Goal: Task Accomplishment & Management: Use online tool/utility

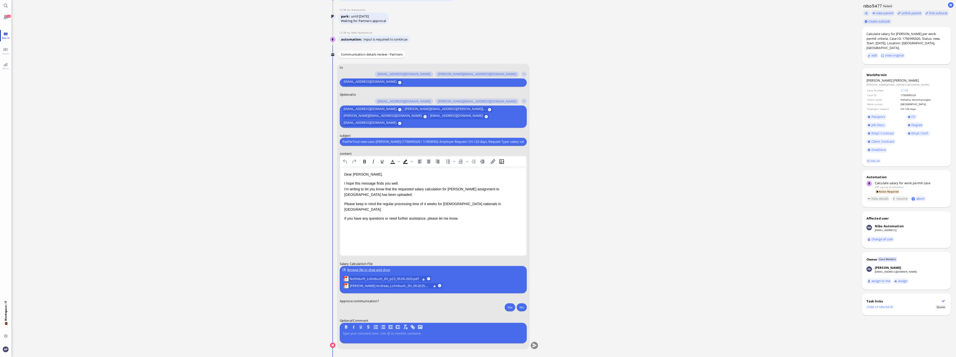
click at [7, 36] on span "Board" at bounding box center [6, 38] width 10 height 4
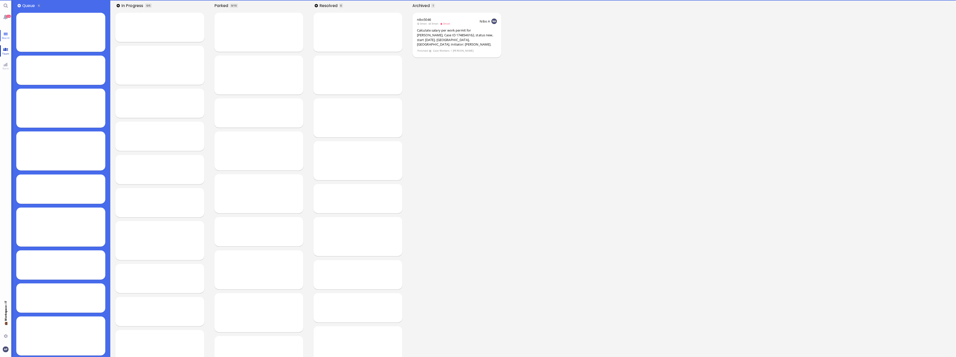
click at [7, 49] on link "Team" at bounding box center [5, 50] width 11 height 11
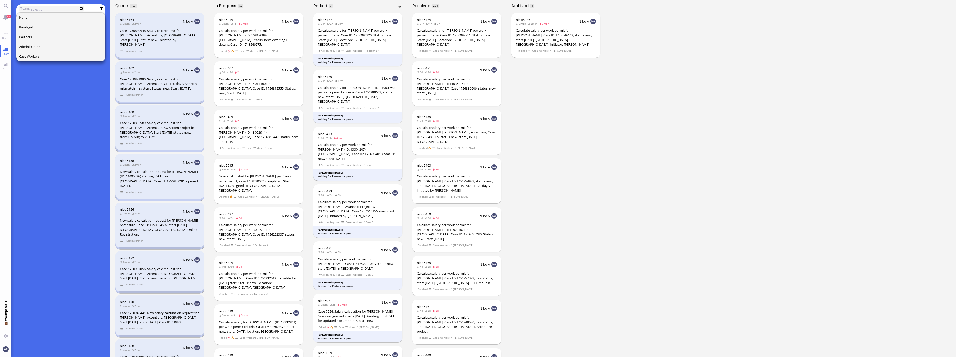
click at [333, 136] on span "3h" at bounding box center [330, 138] width 8 height 4
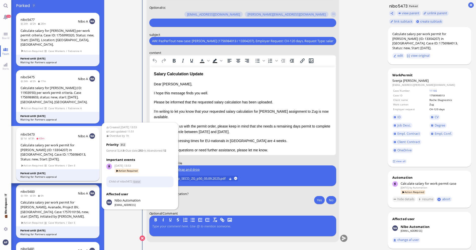
click at [52, 152] on div "Calculate salary per work permit for [PERSON_NAME] (ID: 13304207) in [GEOGRAPHI…" at bounding box center [58, 152] width 75 height 19
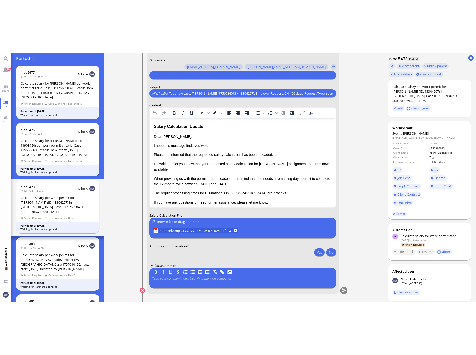
scroll to position [0, 0]
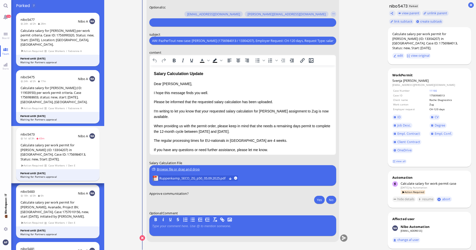
click at [160, 100] on p "Please be informed that the requested salary calculation has been uploaded." at bounding box center [243, 102] width 178 height 6
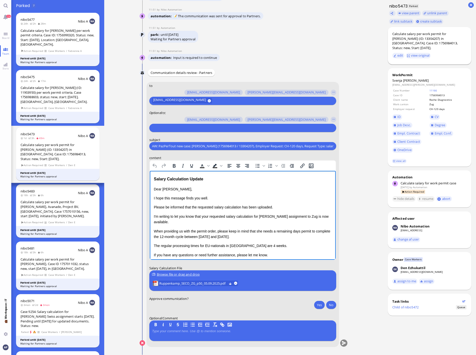
scroll to position [0, 0]
click at [167, 285] on span "Ruppenkamp_SECO_ZG_p50_05.09.2025.pdf" at bounding box center [193, 284] width 68 height 6
drag, startPoint x: 281, startPoint y: 207, endPoint x: 125, endPoint y: 209, distance: 156.7
click at [150, 209] on html "Salary Calculation Update Dear [PERSON_NAME], I hope this message finds you wel…" at bounding box center [243, 221] width 186 height 101
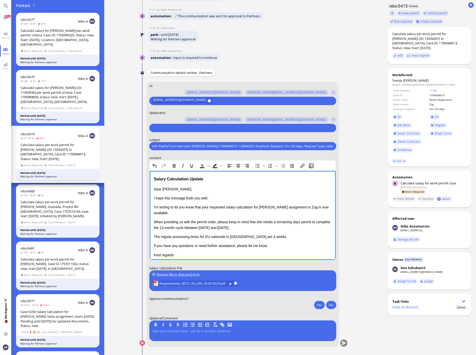
drag, startPoint x: 241, startPoint y: 228, endPoint x: 263, endPoint y: 227, distance: 22.1
click at [263, 227] on p "When providing us with the permit order, please keep in mind that she needs a r…" at bounding box center [243, 224] width 178 height 11
click at [171, 168] on icon "Bold" at bounding box center [174, 166] width 6 height 6
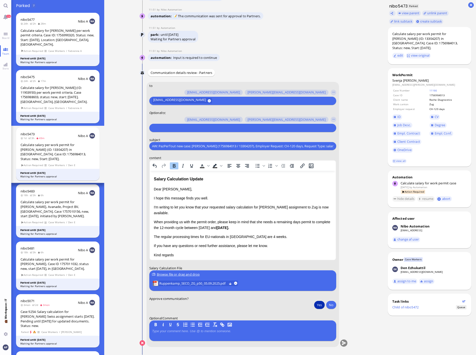
click at [319, 304] on button "Yes" at bounding box center [319, 305] width 11 height 8
click at [342, 344] on button "submit" at bounding box center [344, 344] width 8 height 8
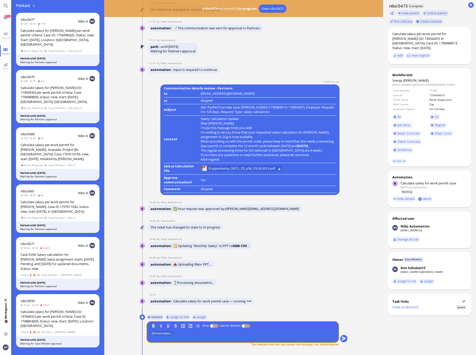
click at [158, 318] on button "resolve" at bounding box center [154, 317] width 17 height 6
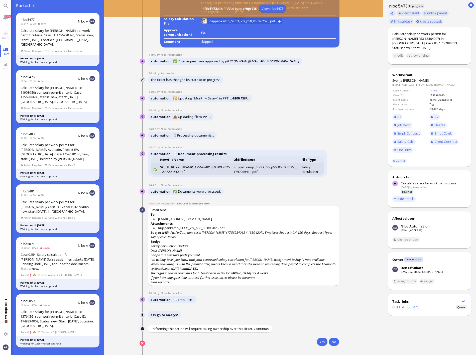
scroll to position [0, 0]
click at [320, 345] on button "Yes" at bounding box center [322, 342] width 11 height 8
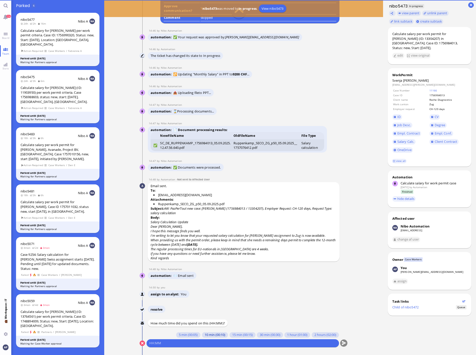
click at [207, 334] on button "10 min (00:10)" at bounding box center [215, 335] width 26 height 6
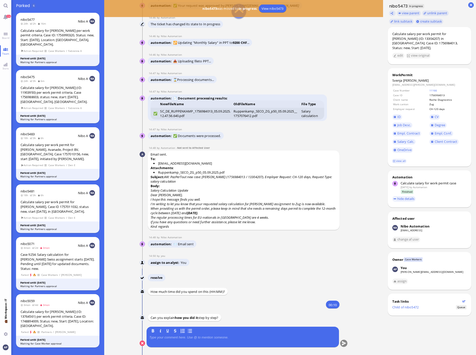
click at [203, 340] on div at bounding box center [242, 341] width 187 height 11
click at [341, 341] on button "submit" at bounding box center [344, 344] width 8 height 8
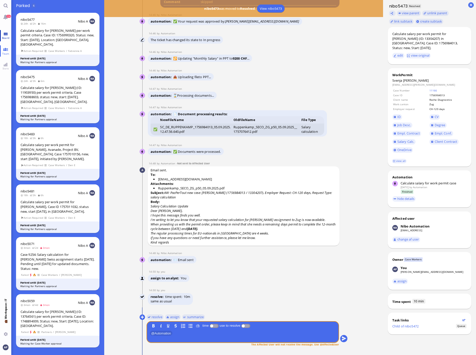
click at [8, 35] on link "Board" at bounding box center [5, 35] width 11 height 11
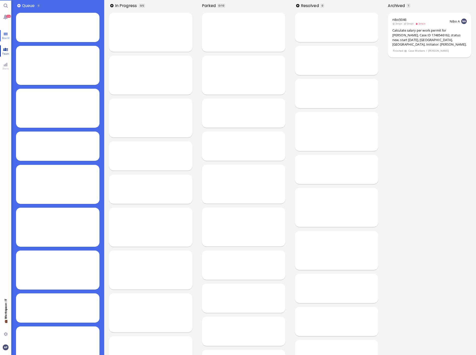
click at [7, 49] on link "Team" at bounding box center [5, 50] width 11 height 11
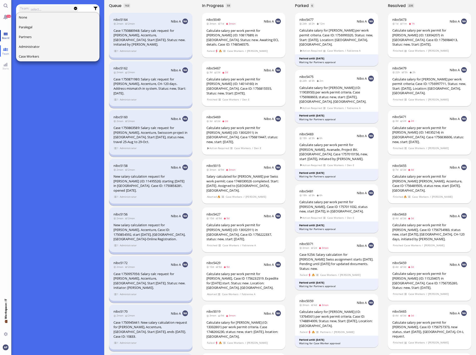
click at [6, 36] on span "Board" at bounding box center [6, 38] width 10 height 4
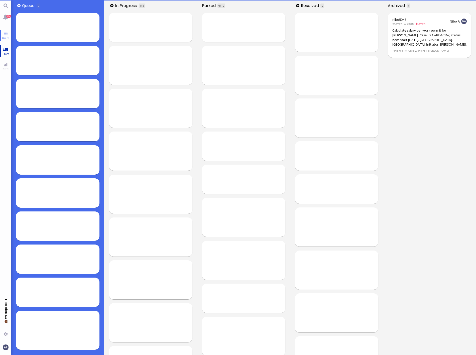
click at [6, 53] on span "Team" at bounding box center [6, 54] width 10 height 4
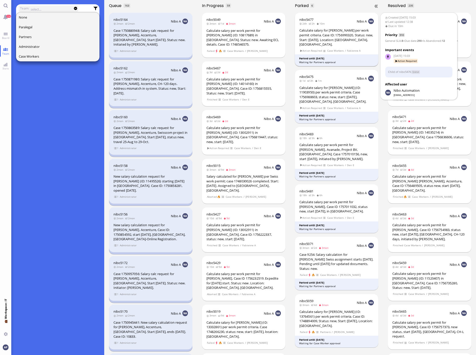
click at [341, 42] on div "Calculate salary for [PERSON_NAME] per work permit criteria. Case ID: 175699032…" at bounding box center [337, 37] width 75 height 19
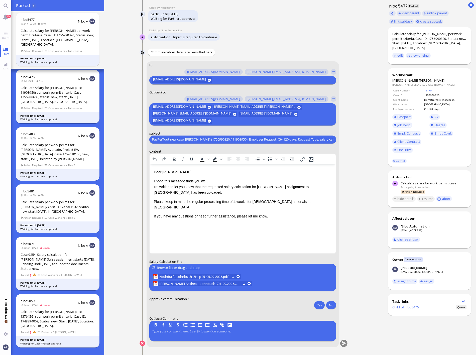
click at [56, 95] on div "Calculate salary for [PERSON_NAME] (ID: 11903950) per work permit criteria. Cas…" at bounding box center [58, 94] width 75 height 19
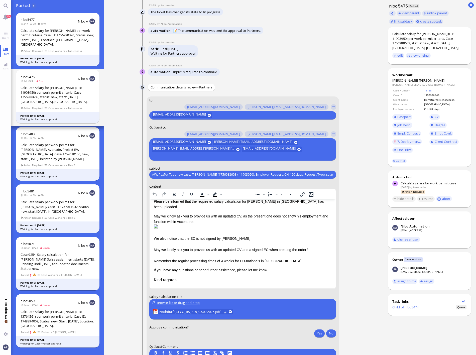
scroll to position [6, 0]
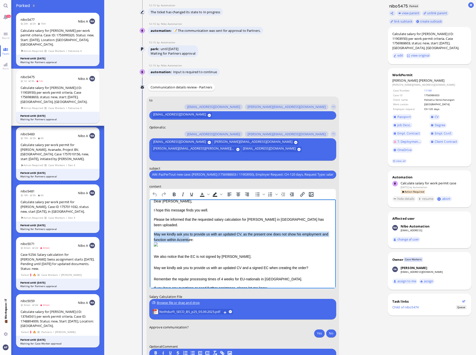
drag, startPoint x: 154, startPoint y: 229, endPoint x: 190, endPoint y: 235, distance: 36.9
click at [190, 235] on div "May we kindly ask you to provide us with an updated CV, as the present one does…" at bounding box center [243, 236] width 178 height 11
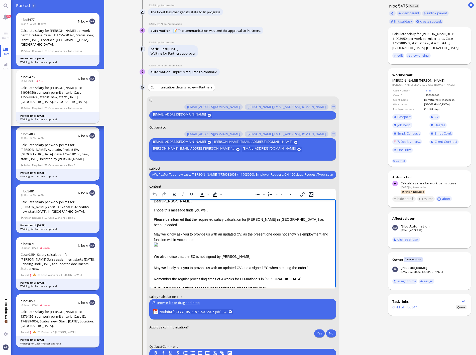
click at [214, 232] on div "May we kindly ask you to provide us with an updated CV, as the present one does…" at bounding box center [243, 236] width 178 height 11
drag, startPoint x: 248, startPoint y: 228, endPoint x: 253, endPoint y: 239, distance: 12.6
click at [253, 239] on div "Dear [PERSON_NAME], I hope this message finds you well. Please be informed that…" at bounding box center [243, 244] width 178 height 92
click at [247, 231] on div "May we kindly ask you to provide us with an updated CV, as the present one does…" at bounding box center [243, 236] width 178 height 11
drag, startPoint x: 253, startPoint y: 228, endPoint x: 264, endPoint y: 232, distance: 11.6
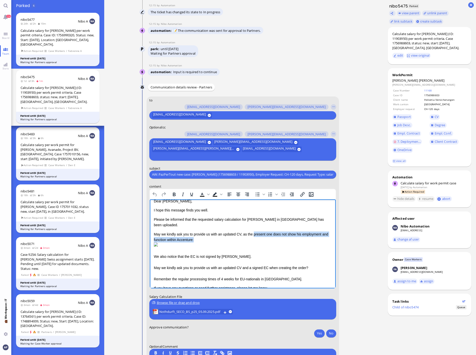
click at [264, 232] on div "May we kindly ask you to provide us with an updated CV, as the present one does…" at bounding box center [243, 236] width 178 height 11
click at [198, 234] on div "May we kindly ask you to provide us with an updated CV, as the one provided is …" at bounding box center [243, 236] width 178 height 11
click at [265, 231] on div "May we kindly ask you to provide us with an updated CV, as the one provided is …" at bounding box center [243, 236] width 178 height 11
click at [262, 234] on div "May we kindly ask you to provide us with an updated CV, as the one provided is …" at bounding box center [243, 236] width 178 height 11
click at [158, 246] on img "Rich Text Area. Press ALT-0 for help." at bounding box center [156, 244] width 4 height 4
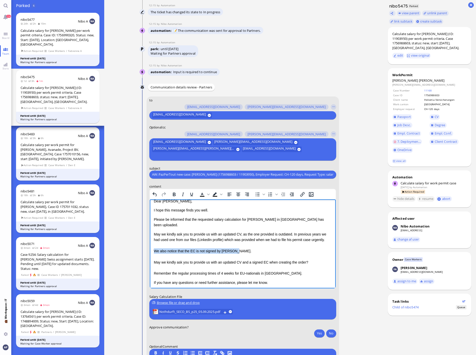
drag, startPoint x: 154, startPoint y: 245, endPoint x: 240, endPoint y: 246, distance: 85.2
click at [240, 248] on div "We also notice that the EC is not signed by [PERSON_NAME]." at bounding box center [243, 251] width 178 height 6
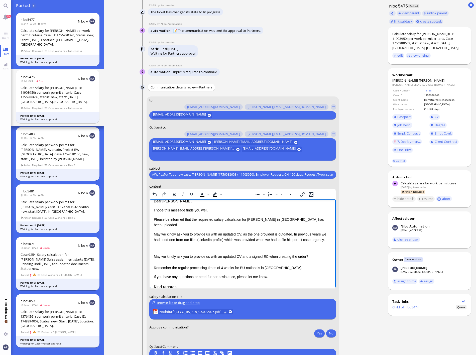
scroll to position [1, 0]
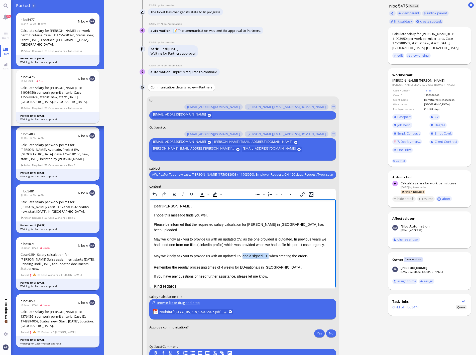
drag, startPoint x: 243, startPoint y: 250, endPoint x: 267, endPoint y: 251, distance: 24.6
click at [267, 253] on div "May we kindly ask you to provide us with an updated CV and a signed EC when cre…" at bounding box center [243, 256] width 178 height 6
drag, startPoint x: 327, startPoint y: 238, endPoint x: 143, endPoint y: 235, distance: 184.5
click at [150, 235] on html "Dear [PERSON_NAME], I hope this message finds you well. Please be informed that…" at bounding box center [243, 246] width 186 height 96
copy div "May we kindly ask you to provide us with an updated CV, as the one provided is …"
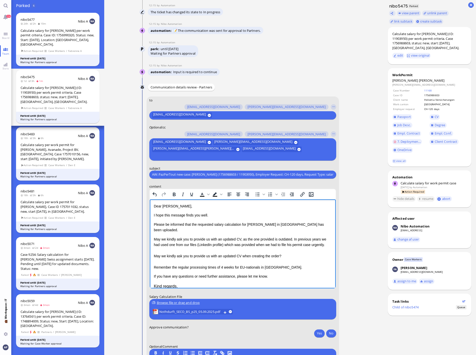
click at [180, 239] on div "May we kindly ask you to provide us with an updated CV, as the one provided is …" at bounding box center [243, 241] width 178 height 11
click at [154, 253] on div "May we kindly ask you to provide us with an updated CV when creating the order?" at bounding box center [243, 256] width 178 height 6
click at [241, 236] on div "May we kindly ask you to provide us with an updated CV, as the one provided is …" at bounding box center [243, 241] width 178 height 11
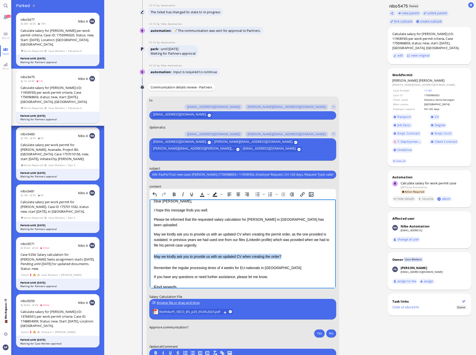
drag, startPoint x: 286, startPoint y: 251, endPoint x: 293, endPoint y: 451, distance: 199.7
click at [150, 251] on html "Dear [PERSON_NAME], I hope this message finds you well. Please be informed that…" at bounding box center [243, 244] width 186 height 102
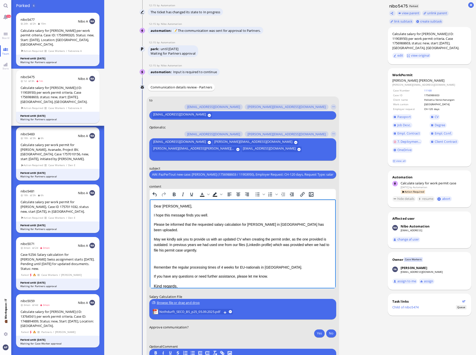
scroll to position [0, 0]
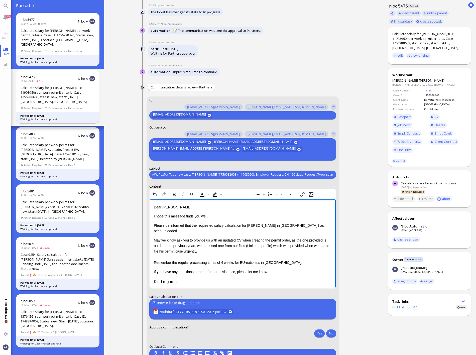
click at [295, 241] on div "May we kindly ask you to provide us with an updated CV when creating the permit…" at bounding box center [243, 245] width 178 height 17
click at [189, 254] on div "Rich Text Area. Press ALT-0 for help." at bounding box center [243, 257] width 178 height 6
click at [294, 242] on div "May we kindly ask you to provide us with an updated CV when creating the permit…" at bounding box center [243, 245] width 178 height 17
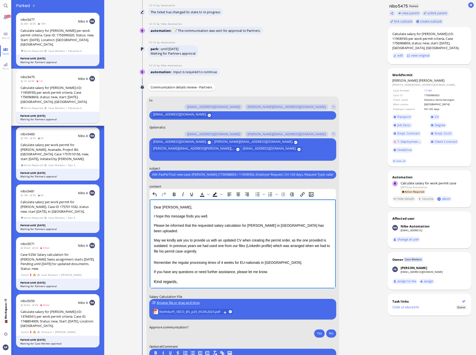
click at [214, 245] on div "May we kindly ask you to provide us with an updated CV when creating the permit…" at bounding box center [243, 245] width 178 height 17
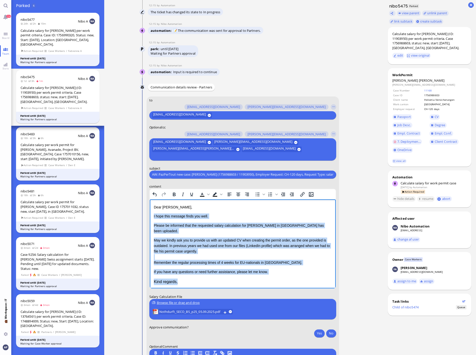
drag, startPoint x: 182, startPoint y: 277, endPoint x: 151, endPoint y: 214, distance: 70.7
click at [151, 214] on html "Dear [PERSON_NAME], I hope this message finds you well. Please be informed that…" at bounding box center [243, 244] width 186 height 91
copy div "I hope this message finds you well. Please be informed that the requested salar…"
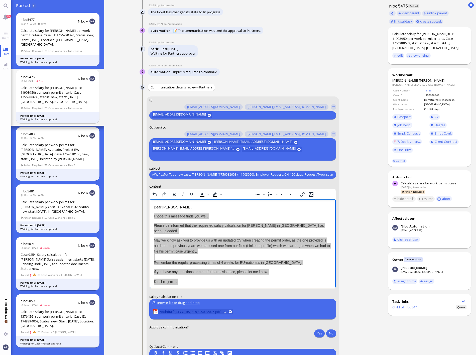
click at [196, 311] on span "Nothdurft_SECO_BS_p25_05.09.2025.pdf" at bounding box center [190, 312] width 62 height 6
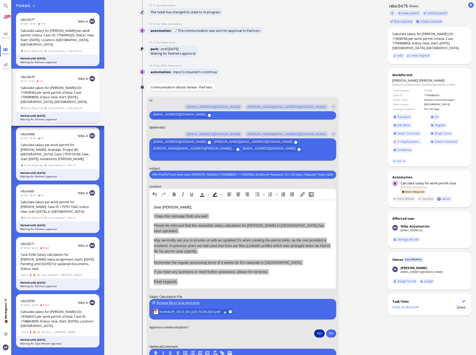
click at [316, 334] on button "Yes" at bounding box center [319, 333] width 11 height 8
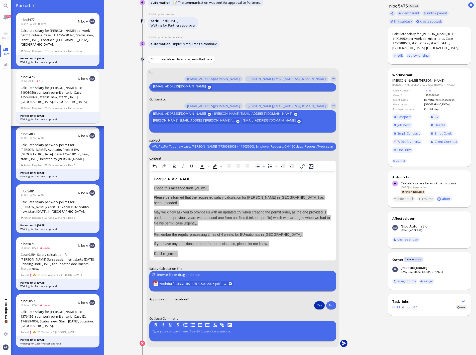
click at [344, 346] on button "submit" at bounding box center [344, 344] width 8 height 8
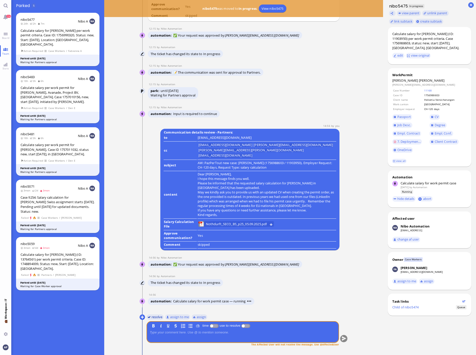
click at [156, 317] on button "resolve" at bounding box center [154, 317] width 17 height 6
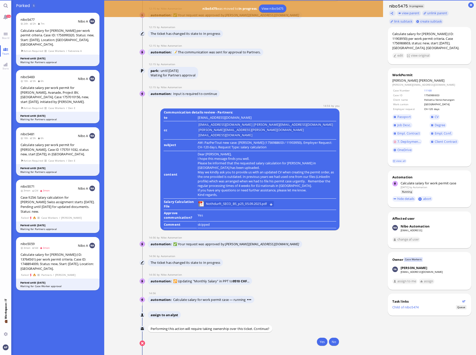
click at [321, 346] on div "Yes No" at bounding box center [242, 342] width 193 height 9
click at [321, 344] on button "Yes" at bounding box center [322, 342] width 11 height 8
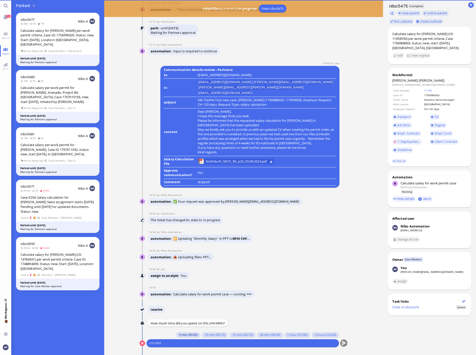
click at [176, 336] on button "5 min (00:05)" at bounding box center [188, 335] width 24 height 6
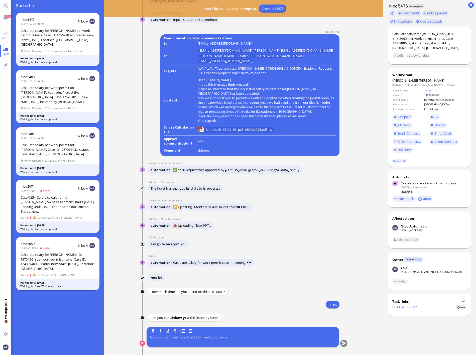
click at [175, 339] on p at bounding box center [242, 338] width 187 height 4
click at [340, 341] on button "submit" at bounding box center [344, 344] width 8 height 8
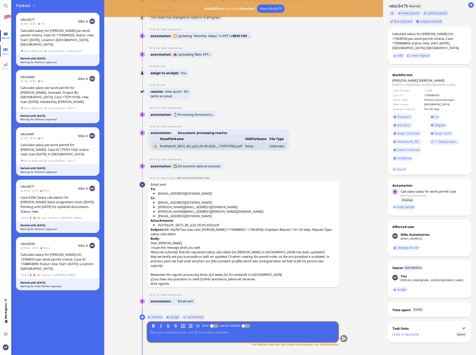
click at [4, 34] on link "Board" at bounding box center [5, 35] width 11 height 11
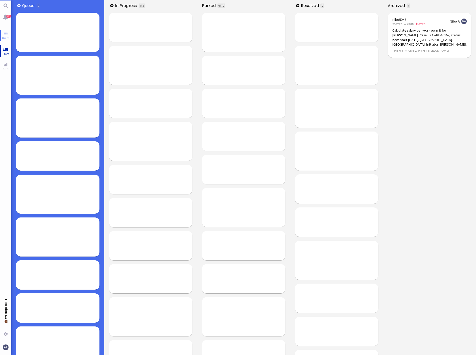
click at [4, 50] on link "Team" at bounding box center [5, 50] width 11 height 11
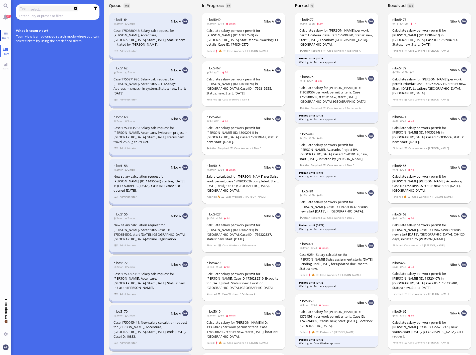
click at [9, 35] on link "Board" at bounding box center [5, 35] width 11 height 11
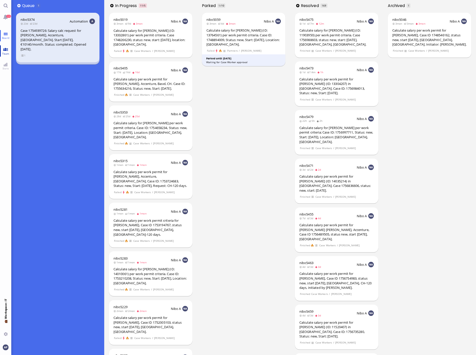
click at [6, 52] on span "Team" at bounding box center [6, 54] width 10 height 4
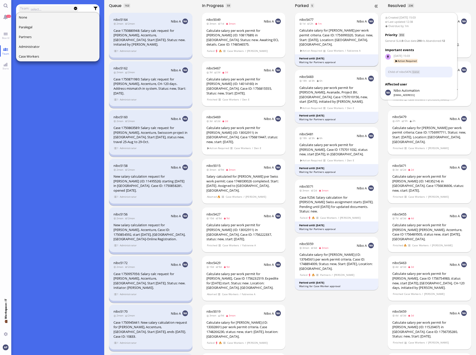
click at [327, 32] on div "Calculate salary for [PERSON_NAME] per work permit criteria. Case ID: 175699032…" at bounding box center [337, 37] width 75 height 19
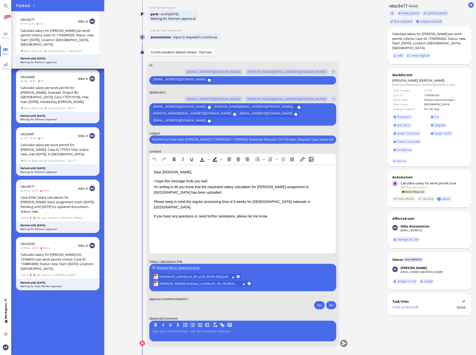
click at [204, 225] on html "Dear [PERSON_NAME], I hope this message finds you well. I'm writing to let you …" at bounding box center [243, 199] width 186 height 70
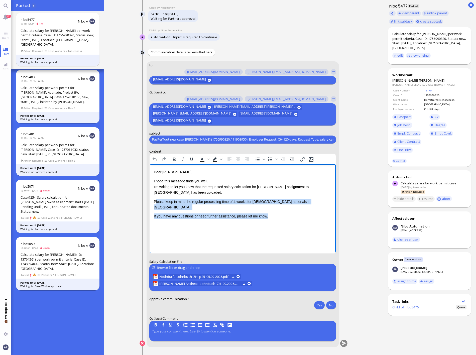
drag, startPoint x: 154, startPoint y: 201, endPoint x: 273, endPoint y: 209, distance: 119.0
click at [273, 209] on div "Dear [PERSON_NAME], I hope this message finds you well. I'm writing to let you …" at bounding box center [243, 194] width 178 height 50
click at [164, 213] on p "If you have any questions or need further assistance, please let me know." at bounding box center [243, 216] width 178 height 6
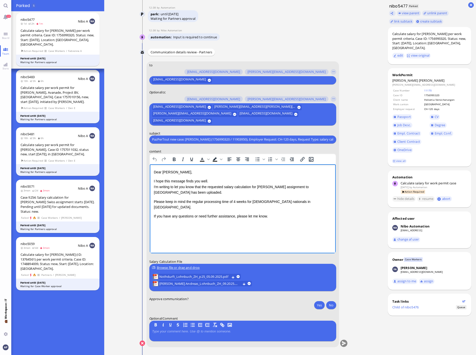
drag, startPoint x: 153, startPoint y: 200, endPoint x: 193, endPoint y: 208, distance: 40.8
click at [193, 208] on html "Dear [PERSON_NAME], I hope this message finds you well. I'm writing to let you …" at bounding box center [243, 199] width 186 height 70
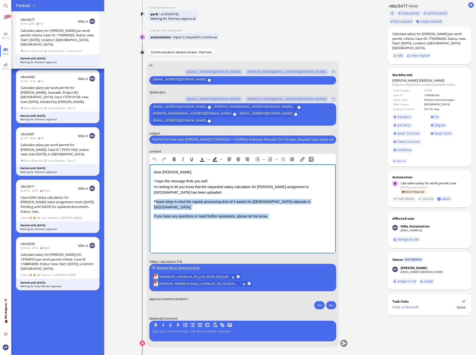
drag, startPoint x: 154, startPoint y: 202, endPoint x: 267, endPoint y: 215, distance: 113.6
click at [267, 215] on div "Dear [PERSON_NAME], I hope this message finds you well. I'm writing to let you …" at bounding box center [243, 199] width 178 height 60
click at [284, 213] on p "If you have any questions or need further assistance, please let me know." at bounding box center [243, 216] width 178 height 6
drag, startPoint x: 277, startPoint y: 211, endPoint x: 151, endPoint y: 200, distance: 126.8
click at [151, 200] on html "Dear [PERSON_NAME], I hope this message finds you well. I'm writing to let you …" at bounding box center [243, 199] width 186 height 70
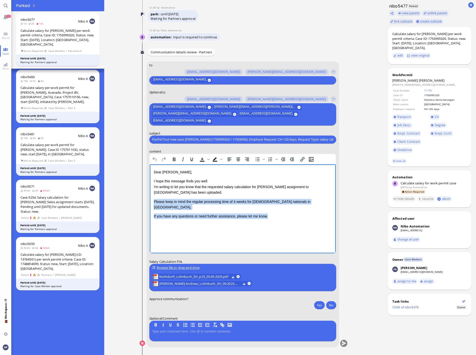
paste body "Rich Text Area. Press ALT-0 for help."
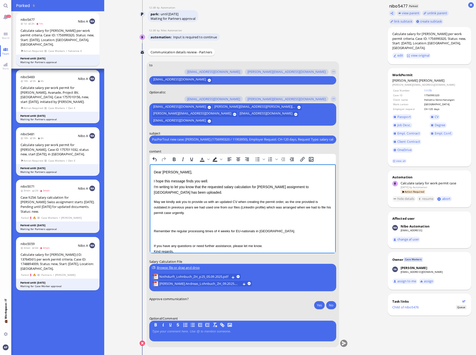
click at [166, 224] on p "Rich Text Area. Press ALT-0 for help." at bounding box center [243, 222] width 178 height 6
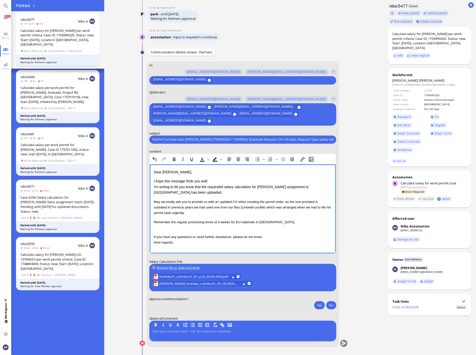
click at [166, 227] on div "May we kindly ask you to provide us with an updated CV when creating the permit…" at bounding box center [243, 222] width 178 height 46
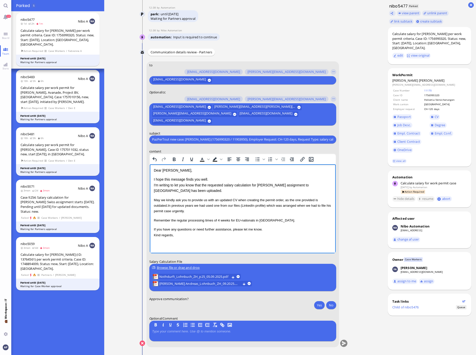
scroll to position [3, 0]
click at [165, 245] on p "Rich Text Area. Press ALT-0 for help." at bounding box center [243, 245] width 178 height 7
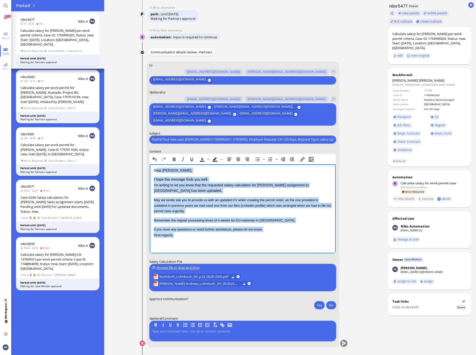
scroll to position [0, 0]
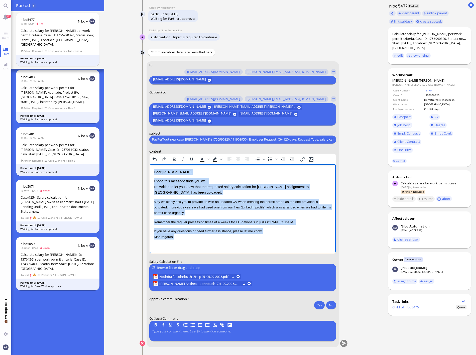
drag, startPoint x: 183, startPoint y: 234, endPoint x: 294, endPoint y: 321, distance: 140.3
click at [150, 164] on html "Dear [PERSON_NAME], I hope this message finds you well. I'm writing to let you …" at bounding box center [243, 209] width 186 height 91
click at [190, 161] on icon "Underline" at bounding box center [192, 159] width 6 height 6
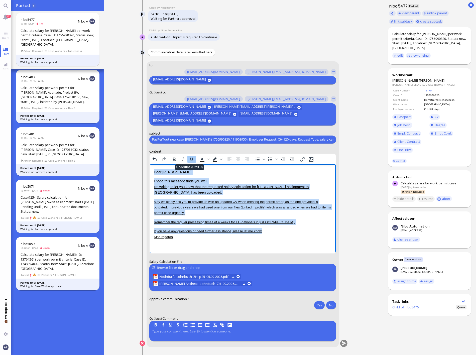
click at [190, 161] on icon "Underline" at bounding box center [192, 159] width 6 height 6
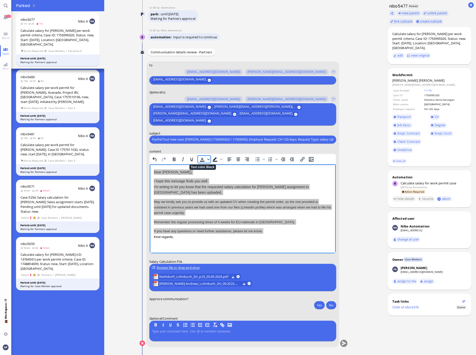
click at [207, 160] on icon "Text color Black" at bounding box center [208, 159] width 3 height 3
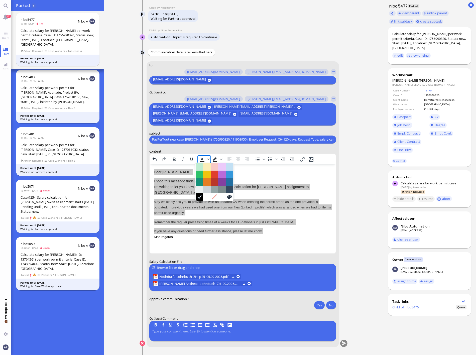
click at [207, 160] on icon "Text color Black" at bounding box center [208, 159] width 3 height 3
click at [220, 160] on icon "Background color Black" at bounding box center [221, 159] width 3 height 3
click at [173, 160] on icon "Bold" at bounding box center [174, 159] width 3 height 4
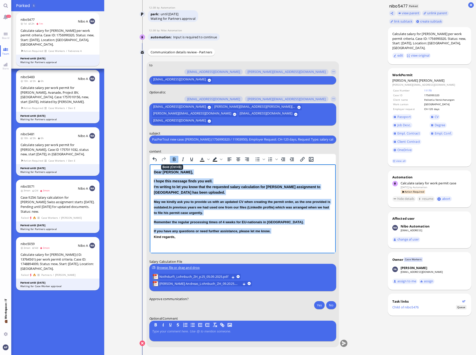
click at [173, 160] on icon "Bold" at bounding box center [174, 159] width 3 height 4
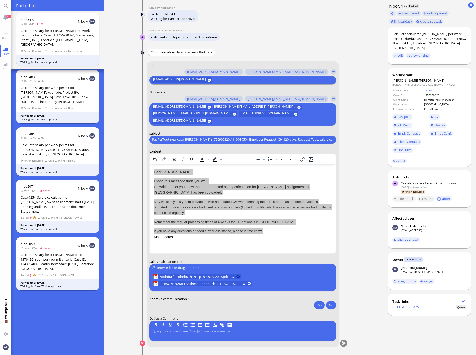
click at [237, 277] on button at bounding box center [238, 276] width 3 height 3
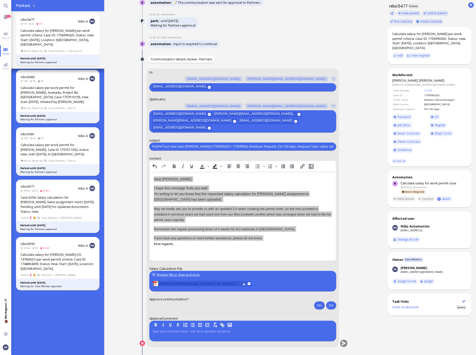
click at [217, 284] on span "[PERSON_NAME] Andreas_Lohnbuch_ZH_09.2025.pdf" at bounding box center [199, 284] width 81 height 6
click at [320, 305] on button "Yes" at bounding box center [319, 305] width 11 height 8
click at [344, 345] on button "submit" at bounding box center [344, 344] width 8 height 8
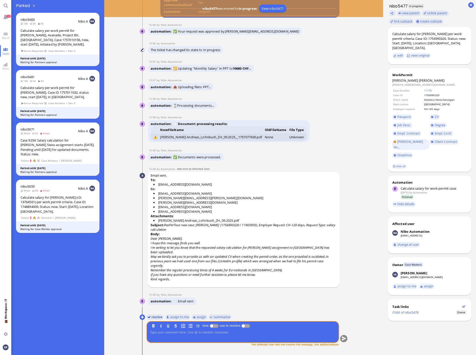
click at [156, 316] on button "resolve" at bounding box center [154, 317] width 17 height 6
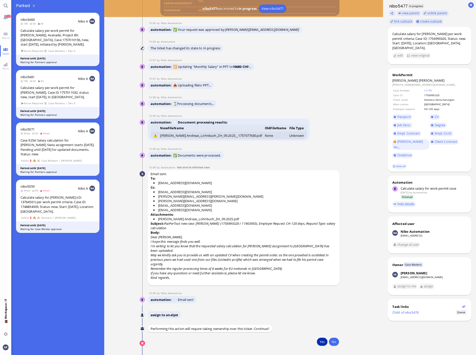
click at [320, 342] on button "Yes" at bounding box center [322, 342] width 11 height 8
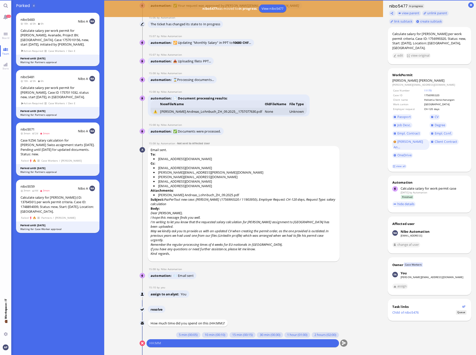
scroll to position [0, 0]
click at [183, 337] on button "5 min (00:05)" at bounding box center [188, 335] width 24 height 6
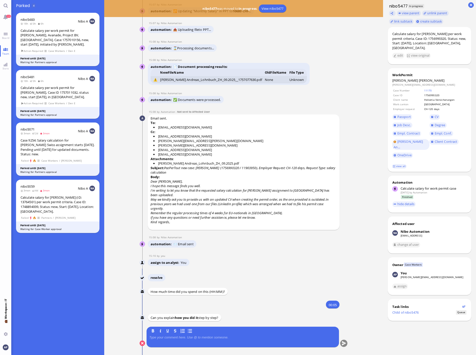
click at [185, 342] on div at bounding box center [242, 341] width 187 height 11
click at [184, 338] on p at bounding box center [242, 338] width 187 height 4
click at [342, 342] on button "submit" at bounding box center [344, 344] width 8 height 8
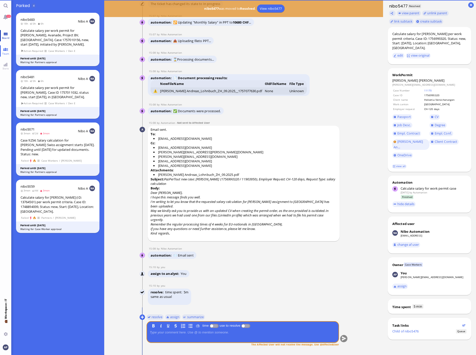
click at [4, 37] on span "Board" at bounding box center [6, 38] width 10 height 4
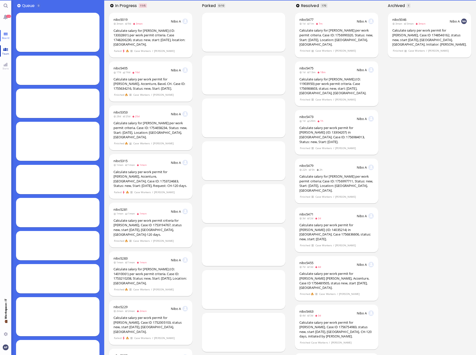
click at [8, 50] on link "Team" at bounding box center [5, 50] width 11 height 11
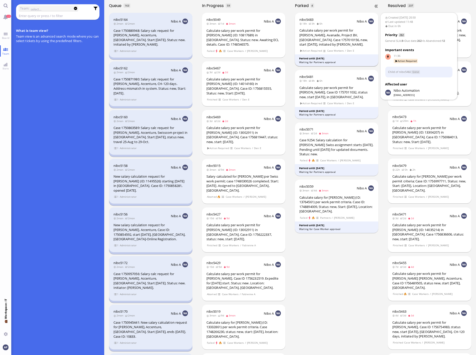
click at [328, 37] on div "Calculate salary per work permit for [PERSON_NAME], Avanade, Project BV, [GEOGR…" at bounding box center [337, 37] width 75 height 19
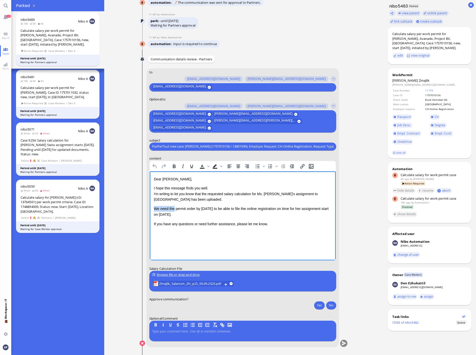
drag, startPoint x: 155, startPoint y: 209, endPoint x: 174, endPoint y: 209, distance: 19.6
click at [174, 209] on span "We need the permit order by [DATE] to be able to file the online registration o…" at bounding box center [241, 212] width 175 height 10
drag, startPoint x: 243, startPoint y: 207, endPoint x: 205, endPoint y: 213, distance: 38.4
click at [205, 213] on span "Please provide us with the permit order by [DATE] to be able to file the online…" at bounding box center [238, 212] width 169 height 10
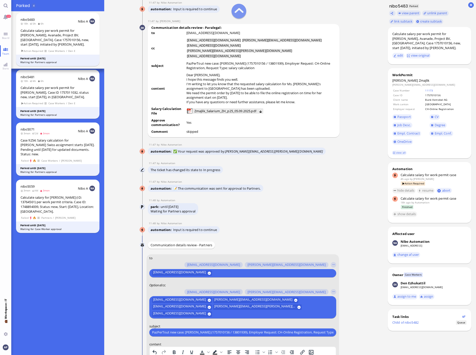
scroll to position [-195, 0]
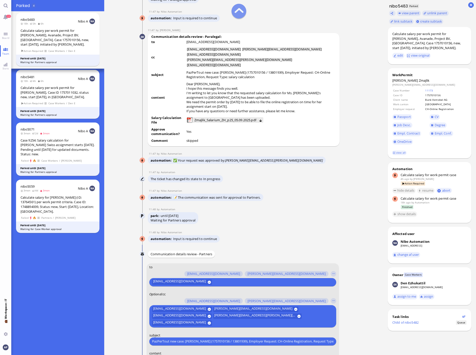
drag, startPoint x: 186, startPoint y: 103, endPoint x: 250, endPoint y: 110, distance: 64.3
click at [250, 109] on p "We need the permit order by [DATE] to be able to file the online registration o…" at bounding box center [261, 104] width 150 height 9
copy span "We need the permit order by [DATE] to be able to file the online registration o…"
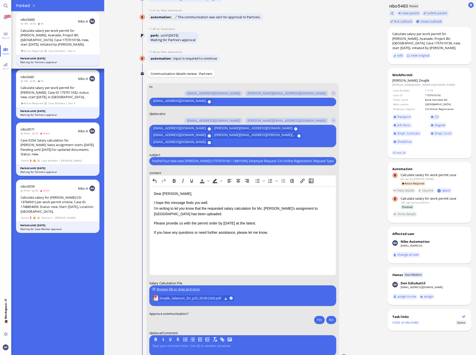
scroll to position [0, 0]
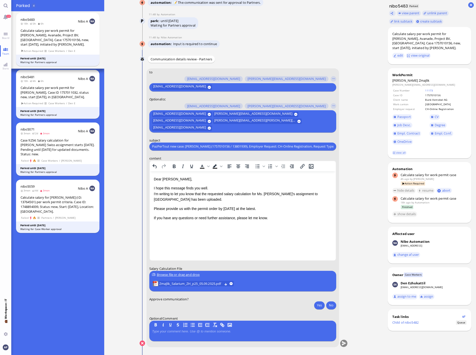
click at [196, 221] on html "Dear [PERSON_NAME], I hope this message finds you well. I'm writing to let you …" at bounding box center [243, 198] width 186 height 54
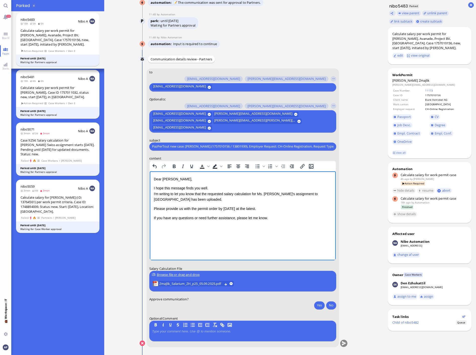
drag, startPoint x: 153, startPoint y: 208, endPoint x: 270, endPoint y: 208, distance: 116.6
click at [270, 208] on p "Please provide us with the permit order by [DATE] at the latest." at bounding box center [243, 209] width 178 height 6
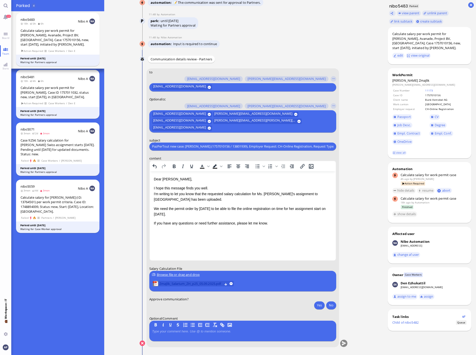
click at [183, 282] on span "Zmajlik_Salarium_ZH_p25_05.09.2025.pdf" at bounding box center [190, 284] width 63 height 6
click at [320, 305] on button "Yes" at bounding box center [319, 305] width 11 height 8
click at [343, 345] on button "submit" at bounding box center [344, 344] width 8 height 8
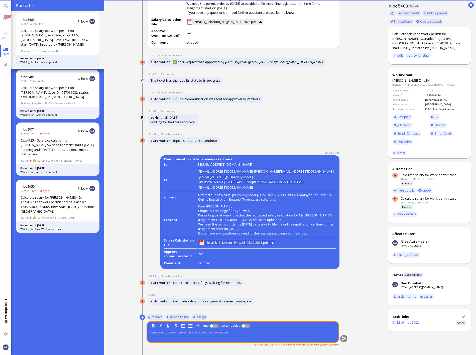
scroll to position [0, 0]
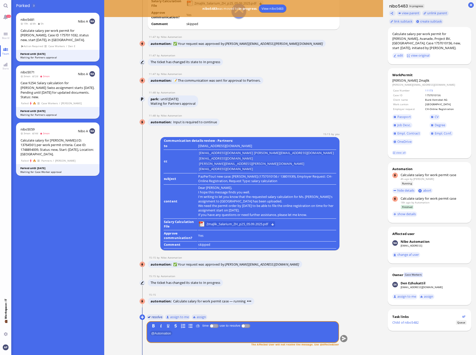
click at [155, 317] on button "resolve" at bounding box center [154, 317] width 17 height 6
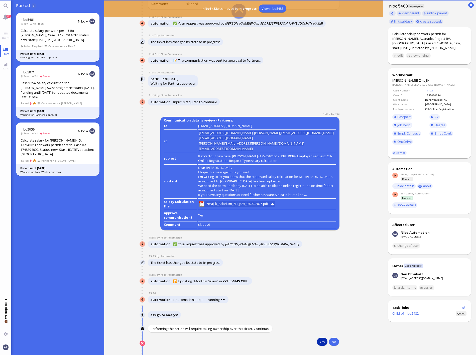
click at [318, 340] on button "Yes" at bounding box center [322, 342] width 11 height 8
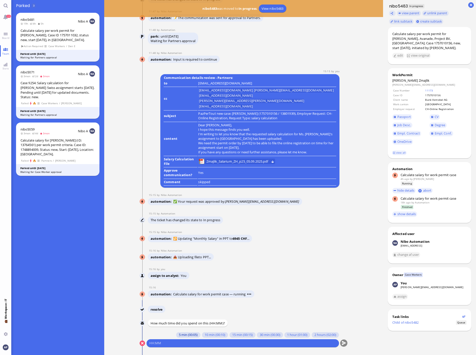
click at [186, 335] on button "5 min (00:05)" at bounding box center [188, 335] width 24 height 6
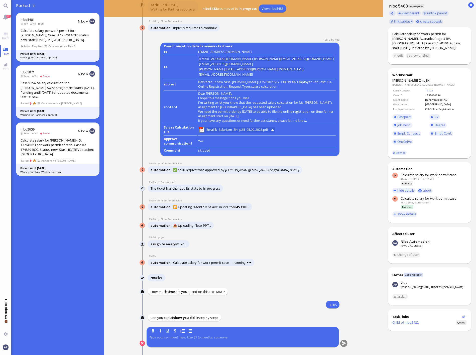
click at [186, 341] on div at bounding box center [242, 341] width 187 height 11
click at [183, 338] on p at bounding box center [242, 337] width 187 height 4
click at [345, 344] on conversation-line "You B I U S same as always" at bounding box center [244, 340] width 209 height 27
click at [345, 344] on button "submit" at bounding box center [344, 344] width 8 height 8
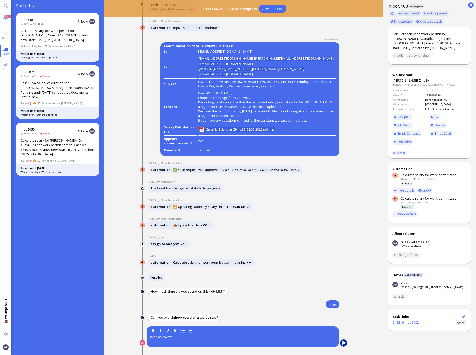
scroll to position [0, 0]
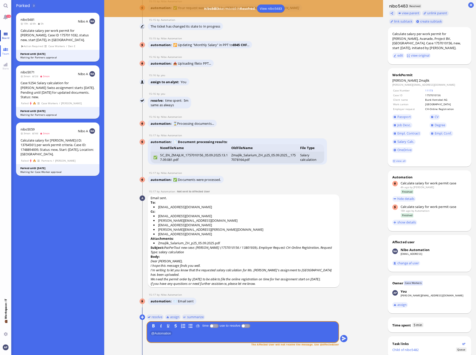
click at [4, 37] on span "Board" at bounding box center [6, 38] width 10 height 4
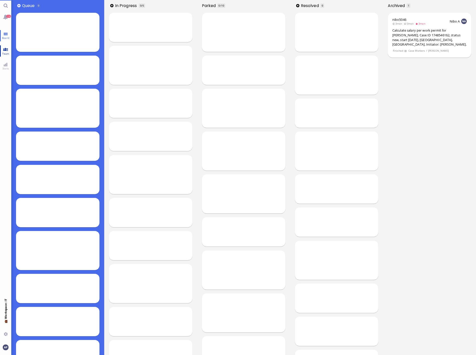
click at [6, 52] on span "Team" at bounding box center [6, 54] width 10 height 4
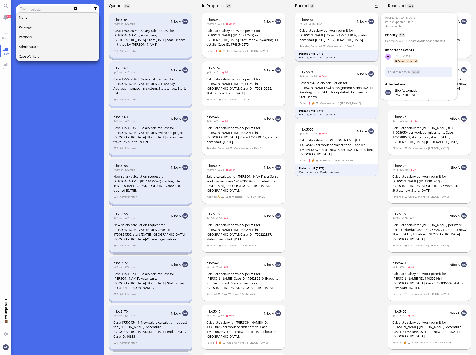
click at [339, 37] on div "Calculate salary per work permit for [PERSON_NAME], Case ID 1757011032, status …" at bounding box center [337, 35] width 75 height 14
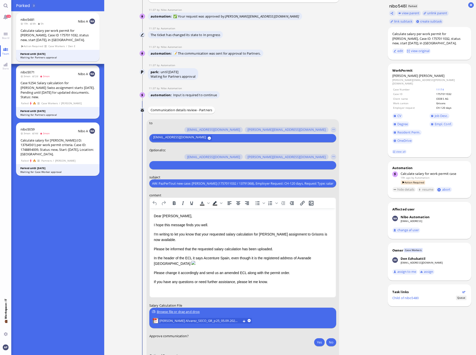
scroll to position [-28, 0]
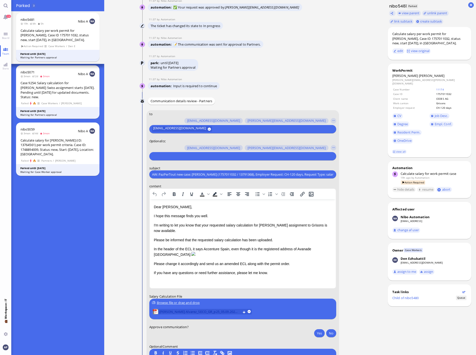
click at [206, 312] on span "[PERSON_NAME] Alvarez_SECO_GR_p25_05.09.2025.pdf" at bounding box center [199, 312] width 81 height 6
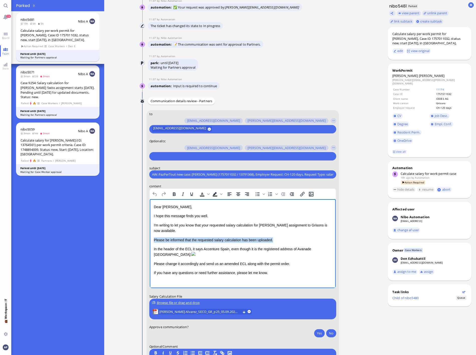
drag, startPoint x: 271, startPoint y: 241, endPoint x: 297, endPoint y: 439, distance: 199.6
click at [150, 239] on html "Dear [PERSON_NAME], I hope this message finds you well. I'm writing to let you …" at bounding box center [243, 240] width 186 height 82
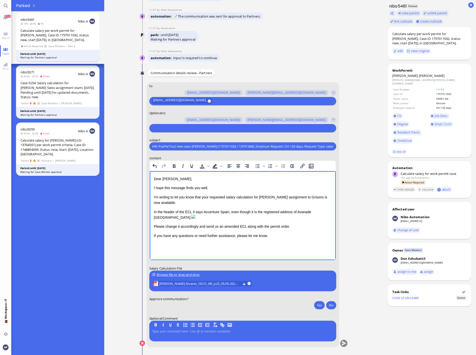
scroll to position [0, 0]
click at [319, 309] on button "Yes" at bounding box center [319, 305] width 11 height 8
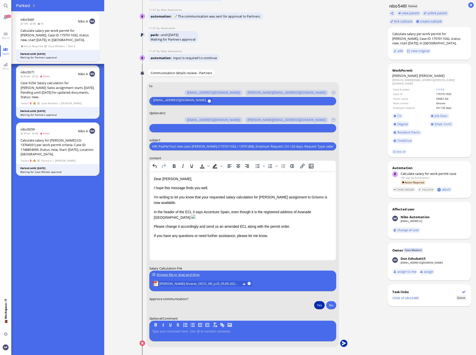
click at [345, 342] on button "submit" at bounding box center [344, 344] width 8 height 8
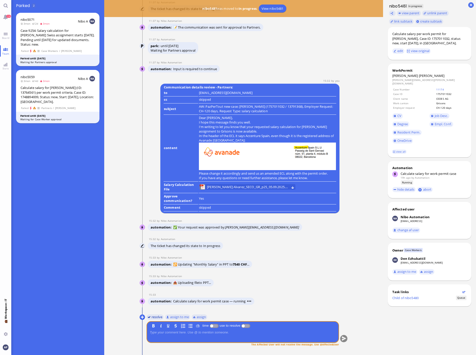
click at [154, 318] on button "resolve" at bounding box center [154, 317] width 17 height 6
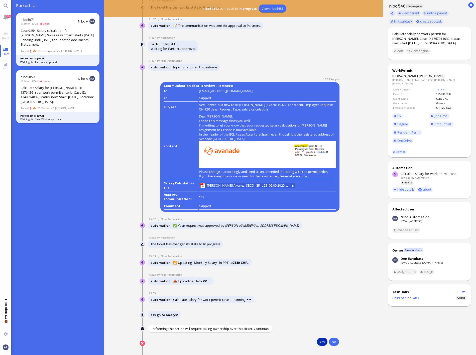
click at [320, 341] on button "Yes" at bounding box center [322, 342] width 11 height 8
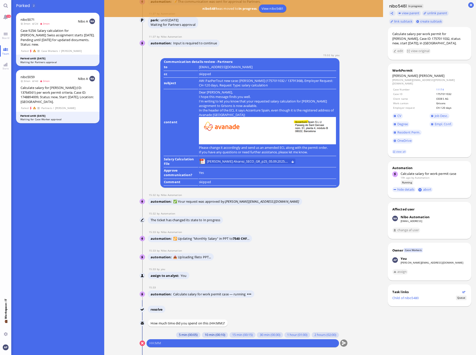
drag, startPoint x: 202, startPoint y: 337, endPoint x: 187, endPoint y: 336, distance: 14.3
click at [187, 336] on div "5 min (00:05) 10 min (00:10) 15 min (00:15) 30 min (00:30) 1 hour (01:00) 2 hou…" at bounding box center [242, 339] width 193 height 15
click at [187, 336] on button "5 min (00:05)" at bounding box center [188, 335] width 24 height 6
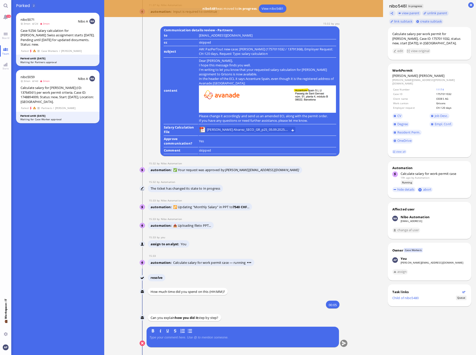
click at [183, 340] on div at bounding box center [242, 341] width 187 height 11
click at [343, 343] on button "submit" at bounding box center [344, 344] width 8 height 8
